Goal: Information Seeking & Learning: Learn about a topic

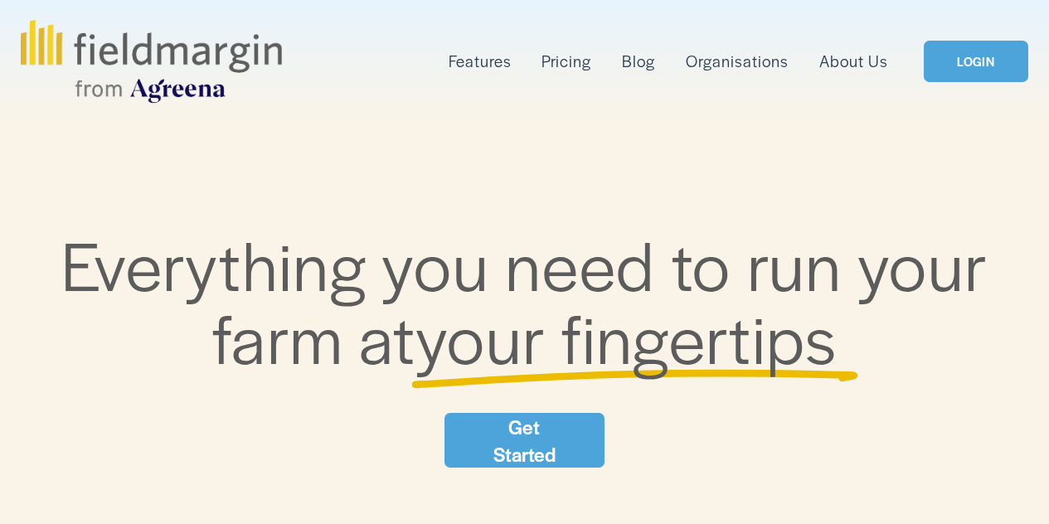
scroll to position [221, 0]
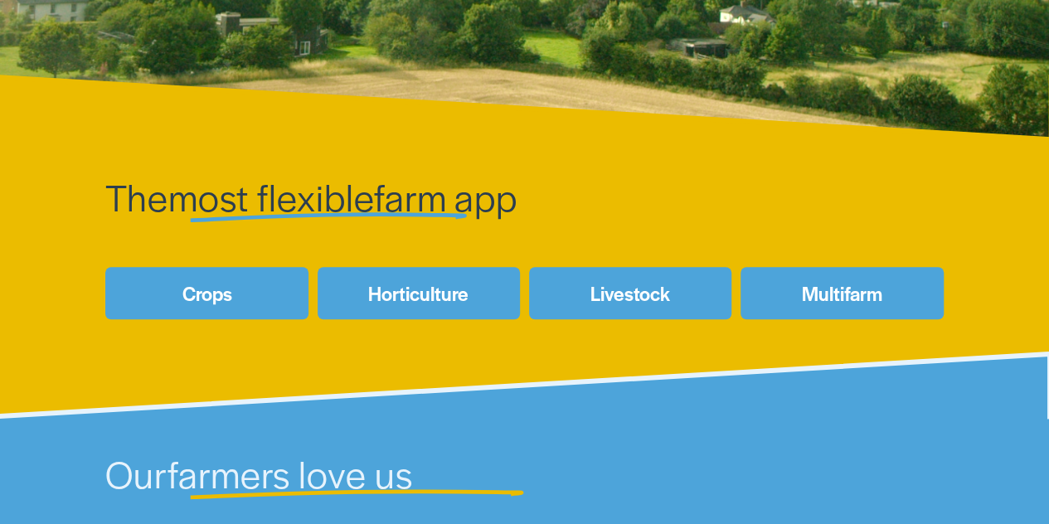
scroll to position [498, 0]
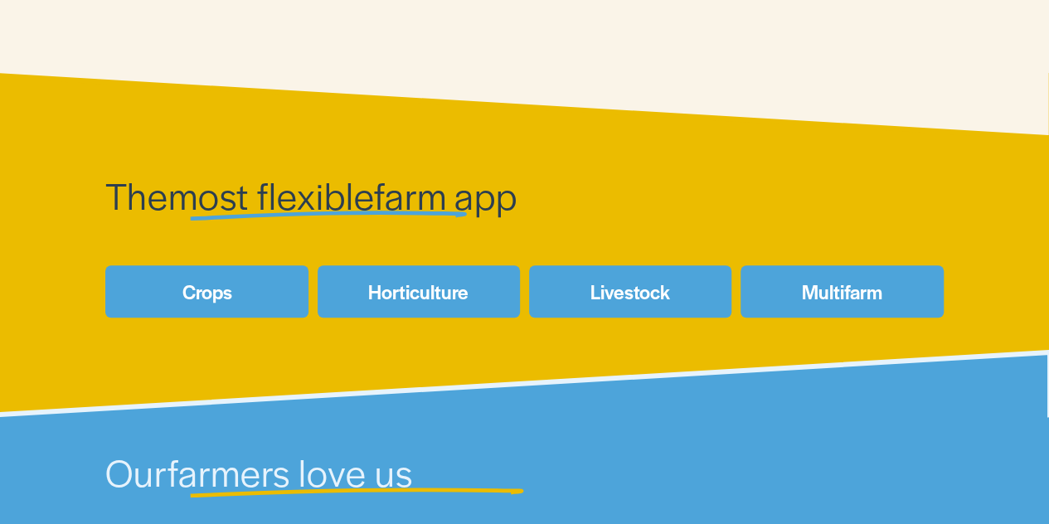
click at [227, 298] on link "Crops" at bounding box center [206, 291] width 202 height 52
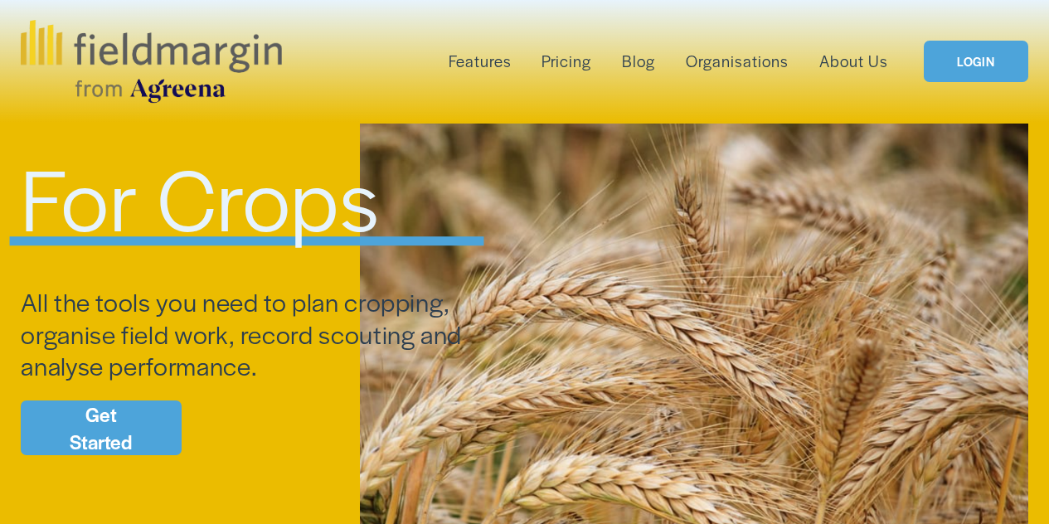
scroll to position [276, 0]
